Goal: Navigation & Orientation: Find specific page/section

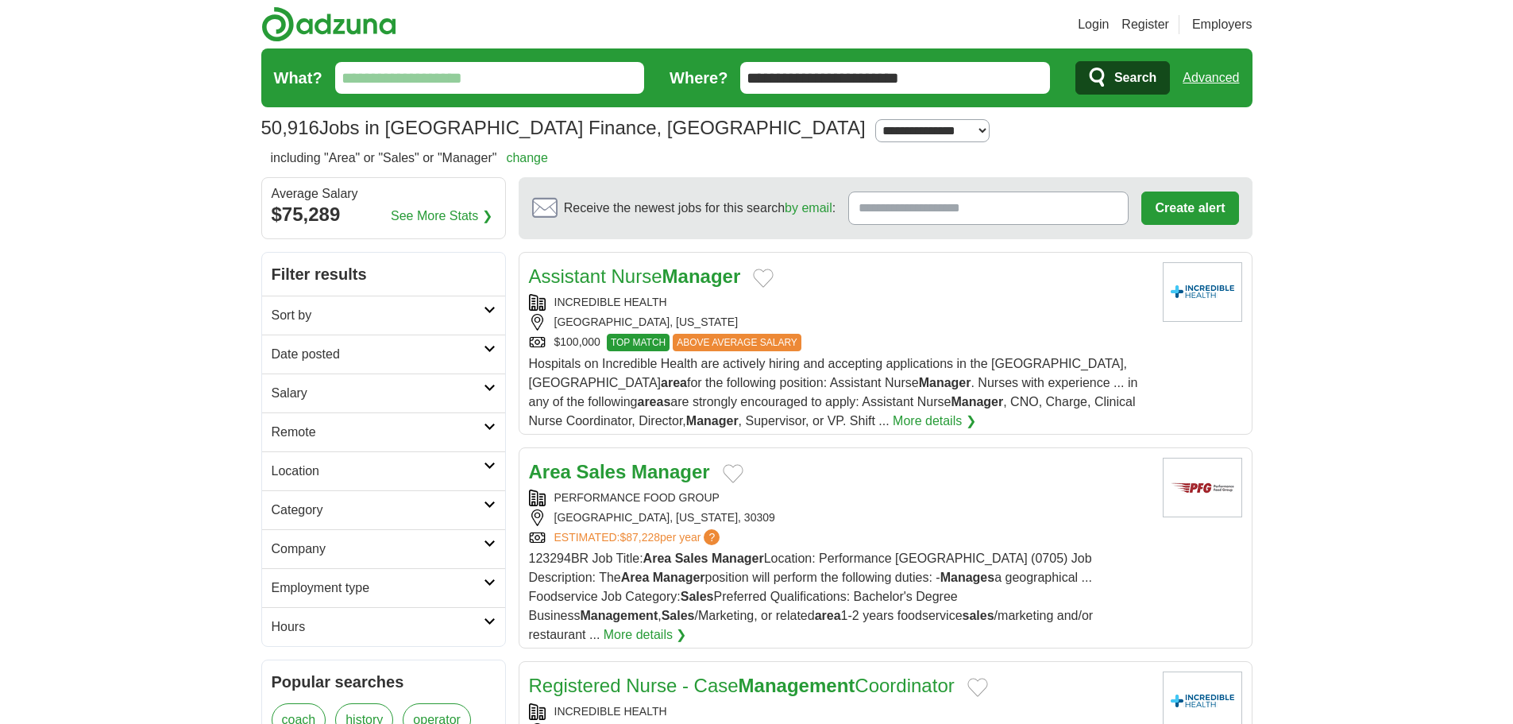
click at [1087, 20] on link "Login" at bounding box center [1093, 24] width 31 height 19
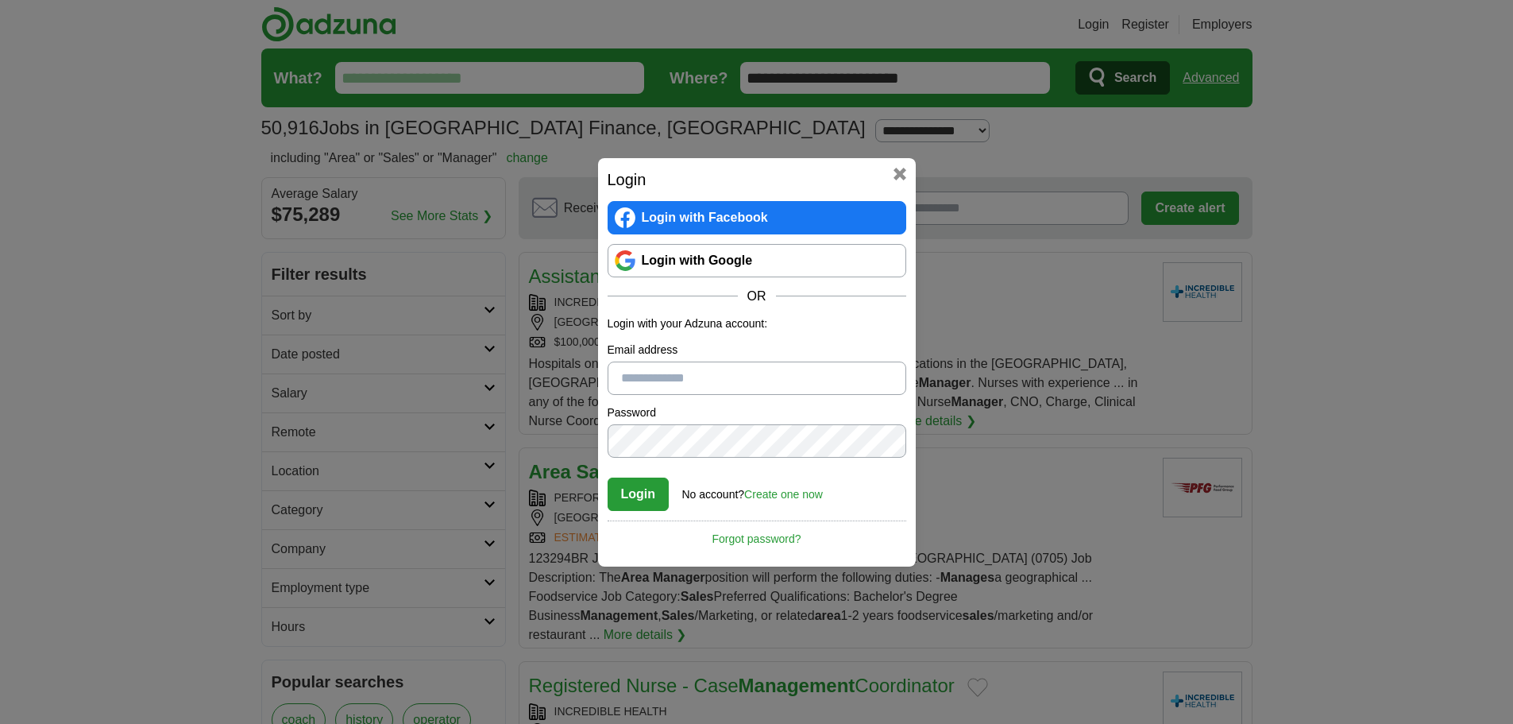
click at [689, 379] on input "Email address" at bounding box center [757, 377] width 299 height 33
click at [724, 263] on link "Login with Google" at bounding box center [757, 260] width 299 height 33
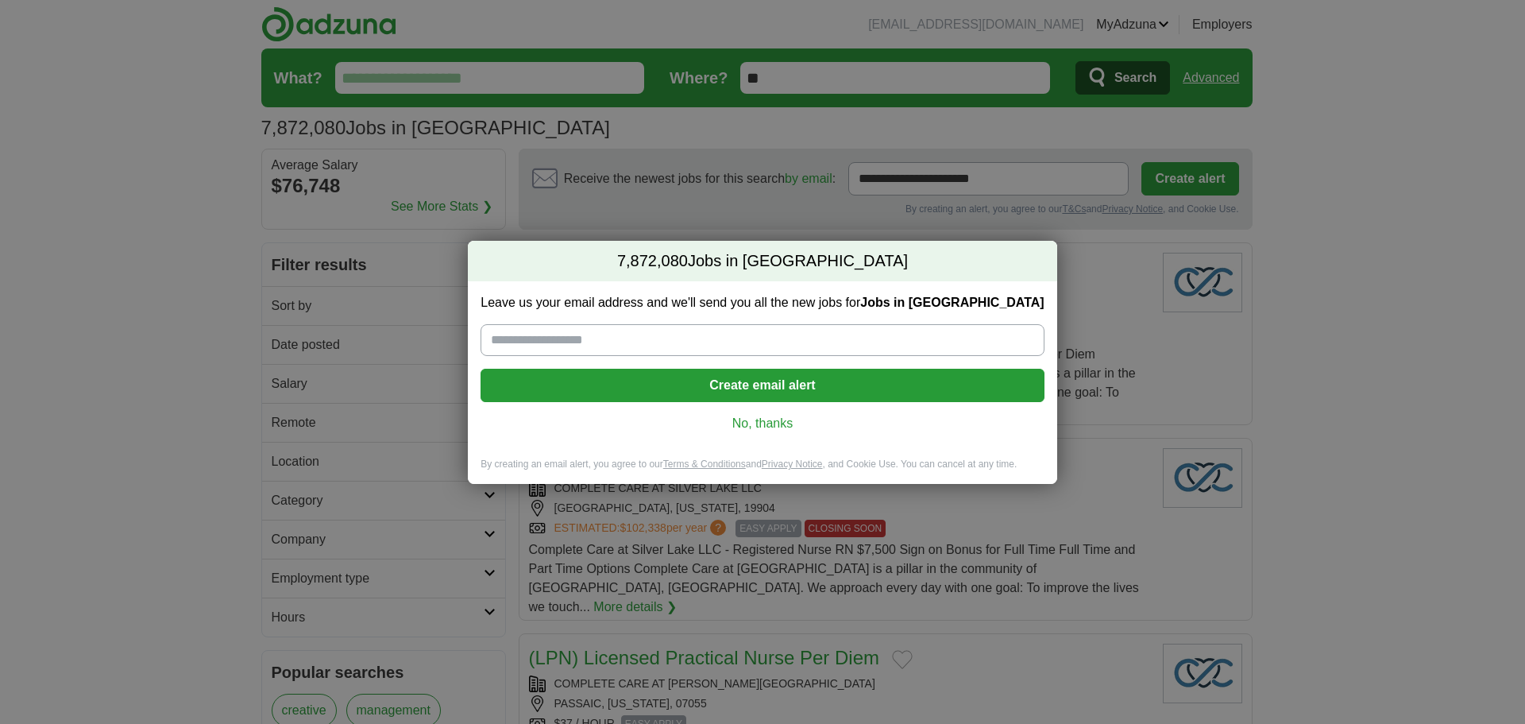
click at [770, 426] on link "No, thanks" at bounding box center [762, 423] width 538 height 17
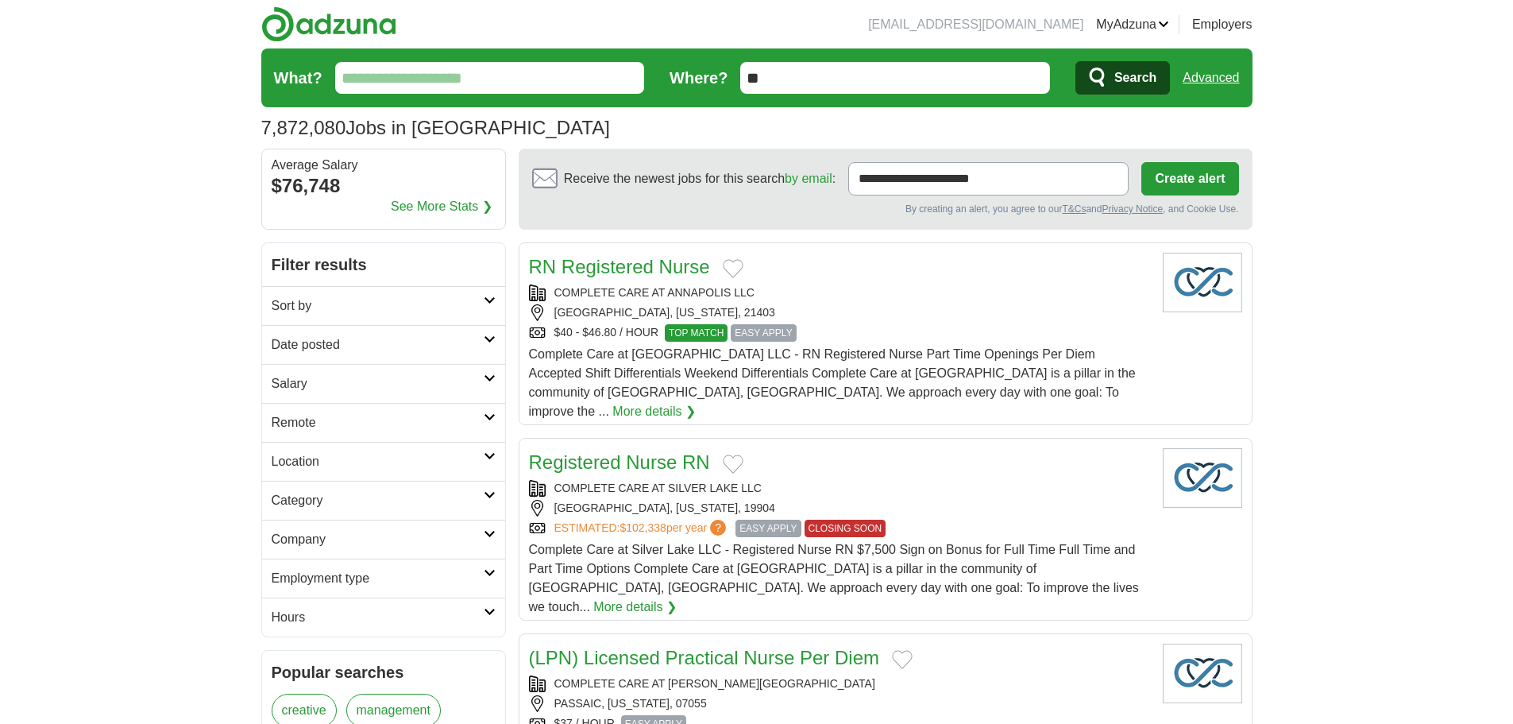
click at [0, 0] on link "ApplyIQ" at bounding box center [0, 0] width 0 height 0
